Goal: Navigation & Orientation: Find specific page/section

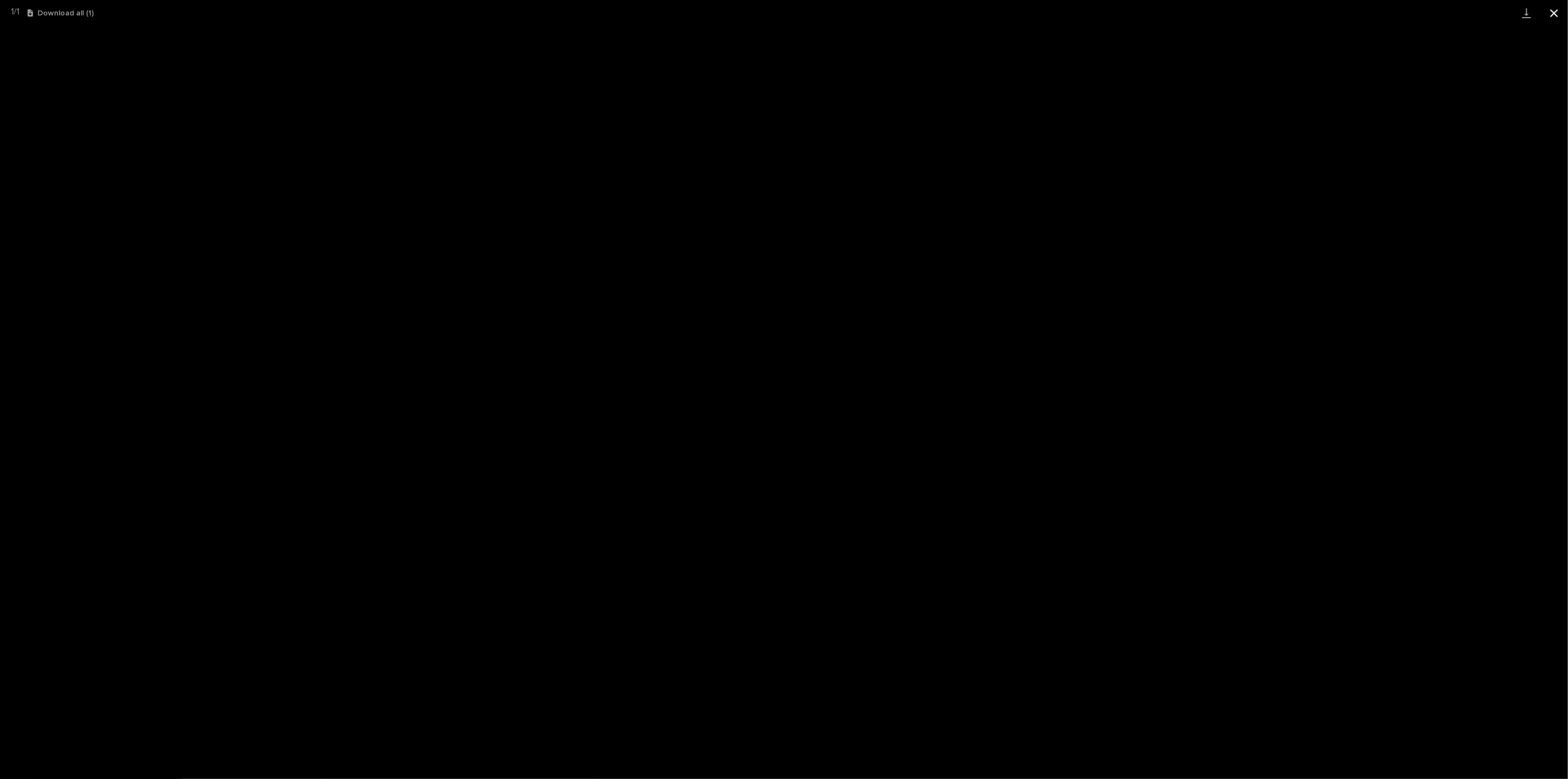
click at [1559, 12] on button "Close gallery" at bounding box center [1554, 13] width 27 height 26
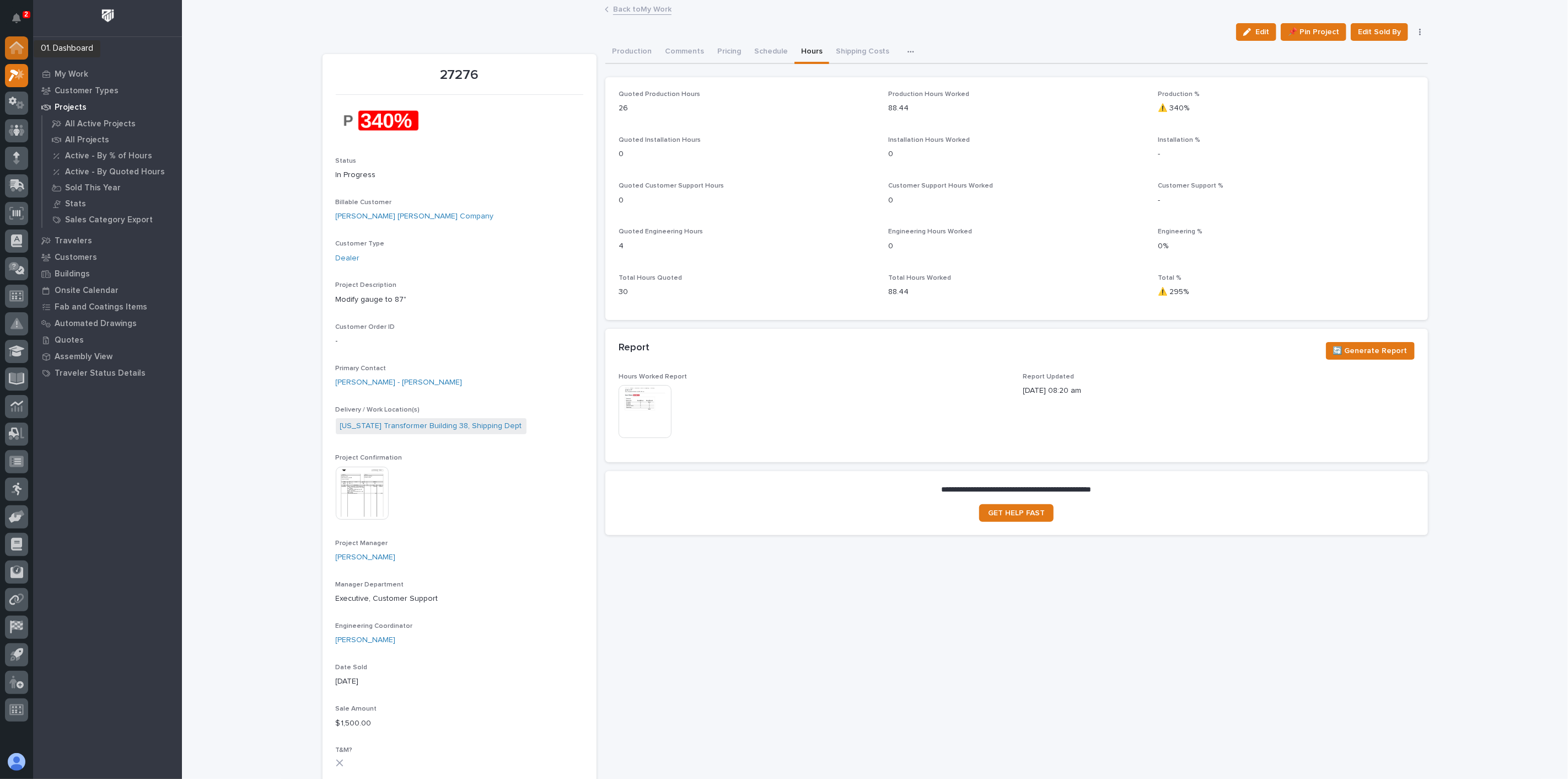
click at [12, 47] on icon at bounding box center [17, 49] width 11 height 11
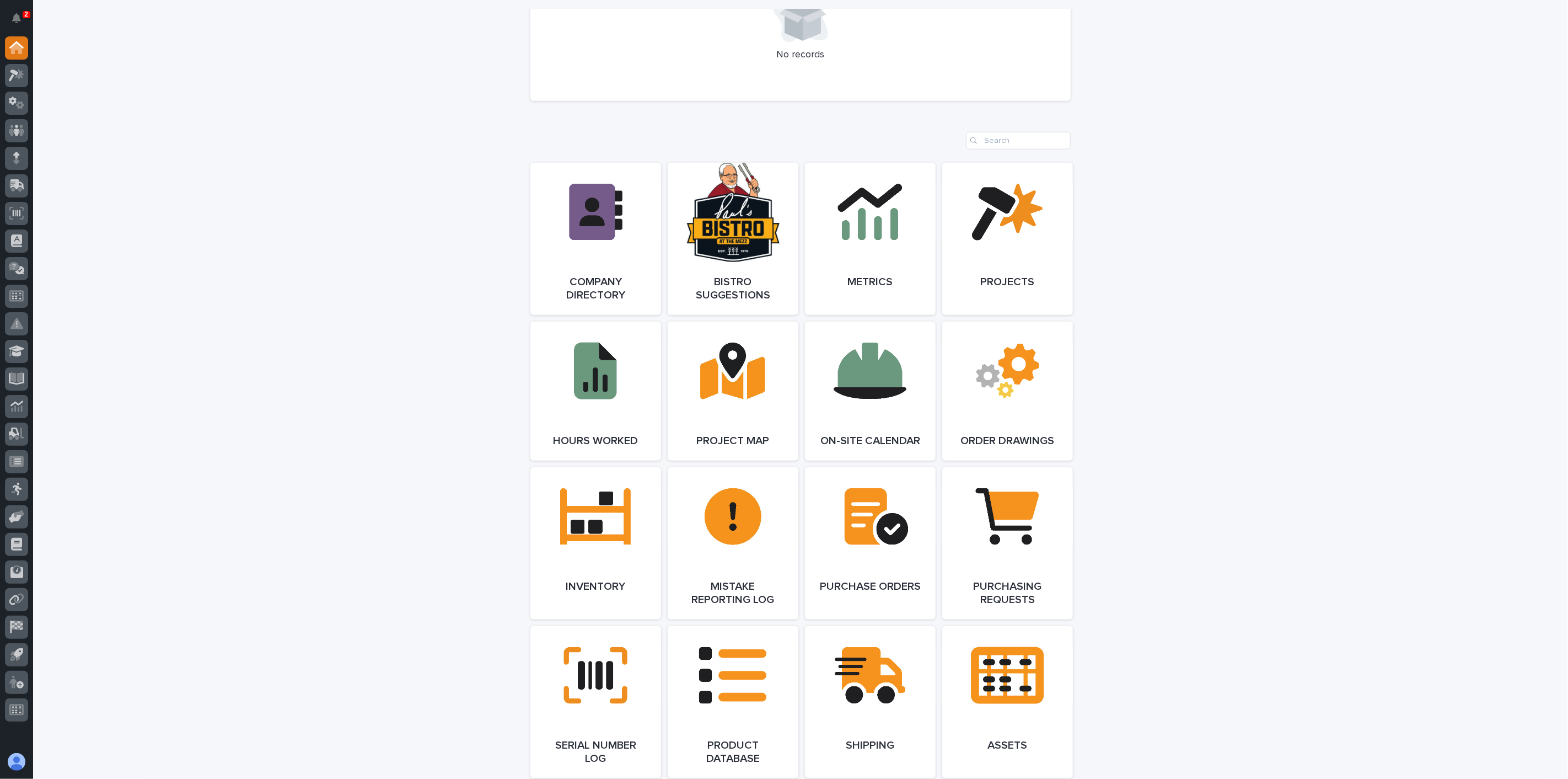
scroll to position [898, 0]
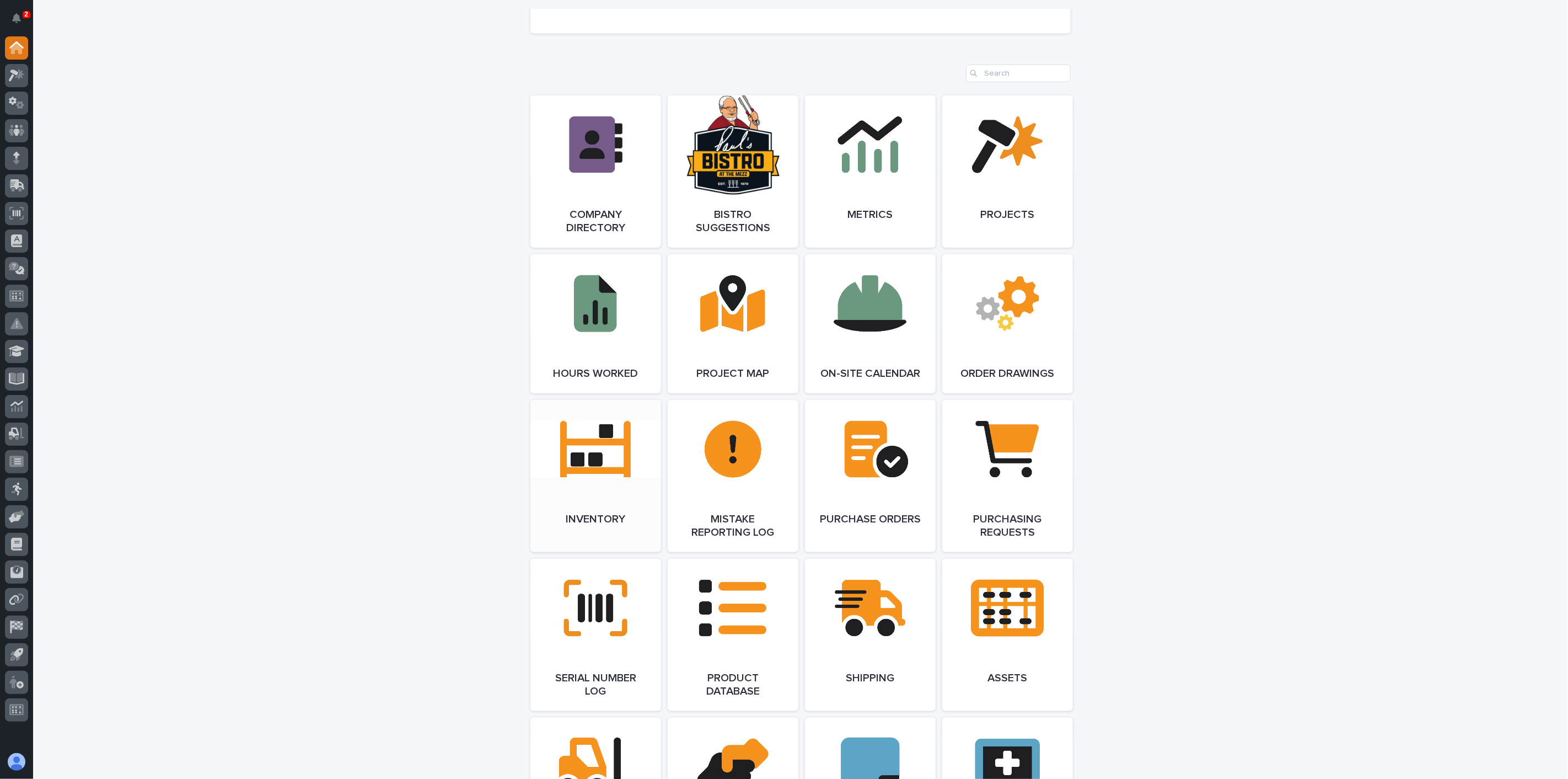
click at [587, 451] on link "Open Link" at bounding box center [595, 476] width 131 height 152
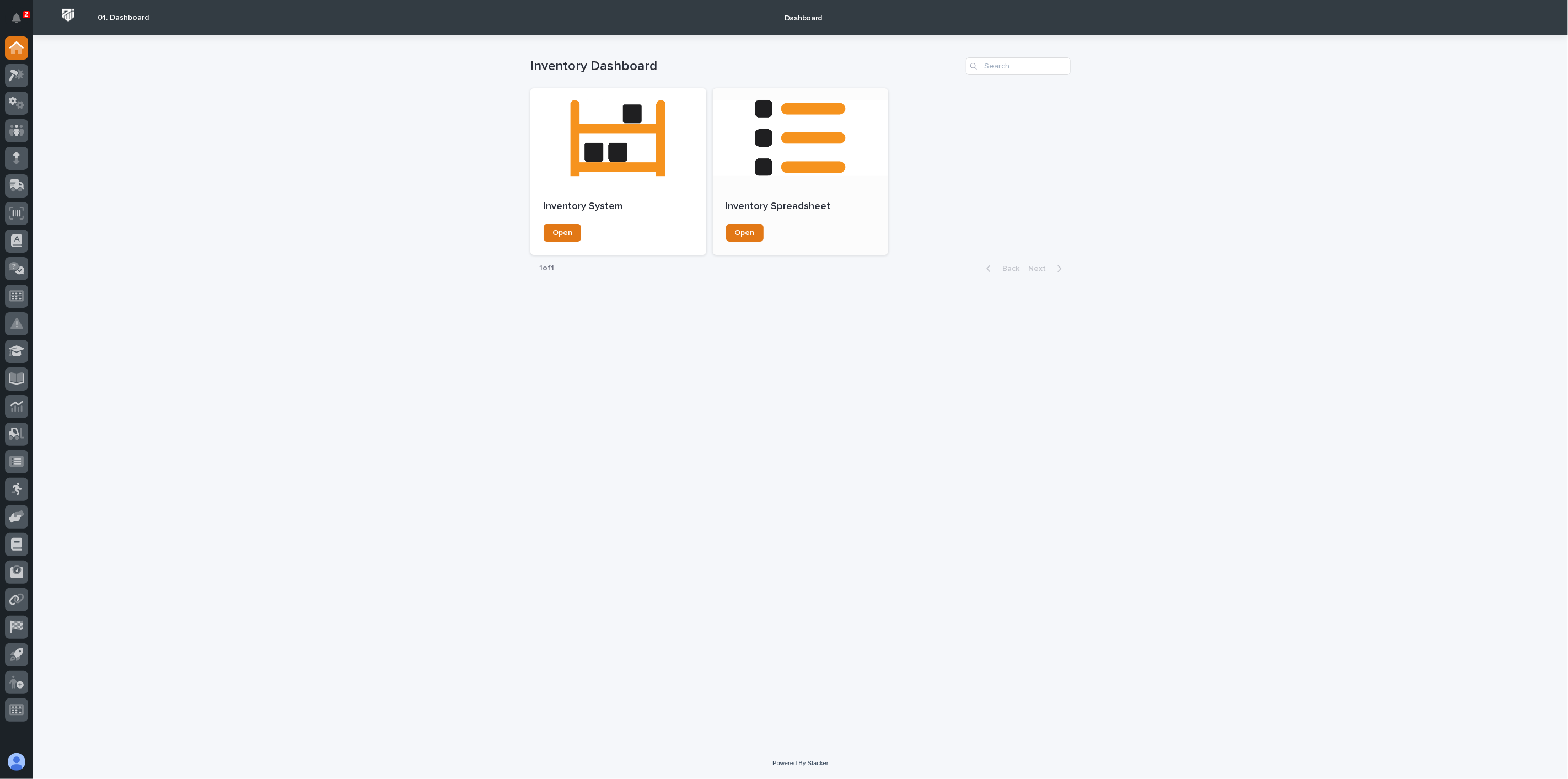
click at [831, 178] on div at bounding box center [801, 138] width 176 height 99
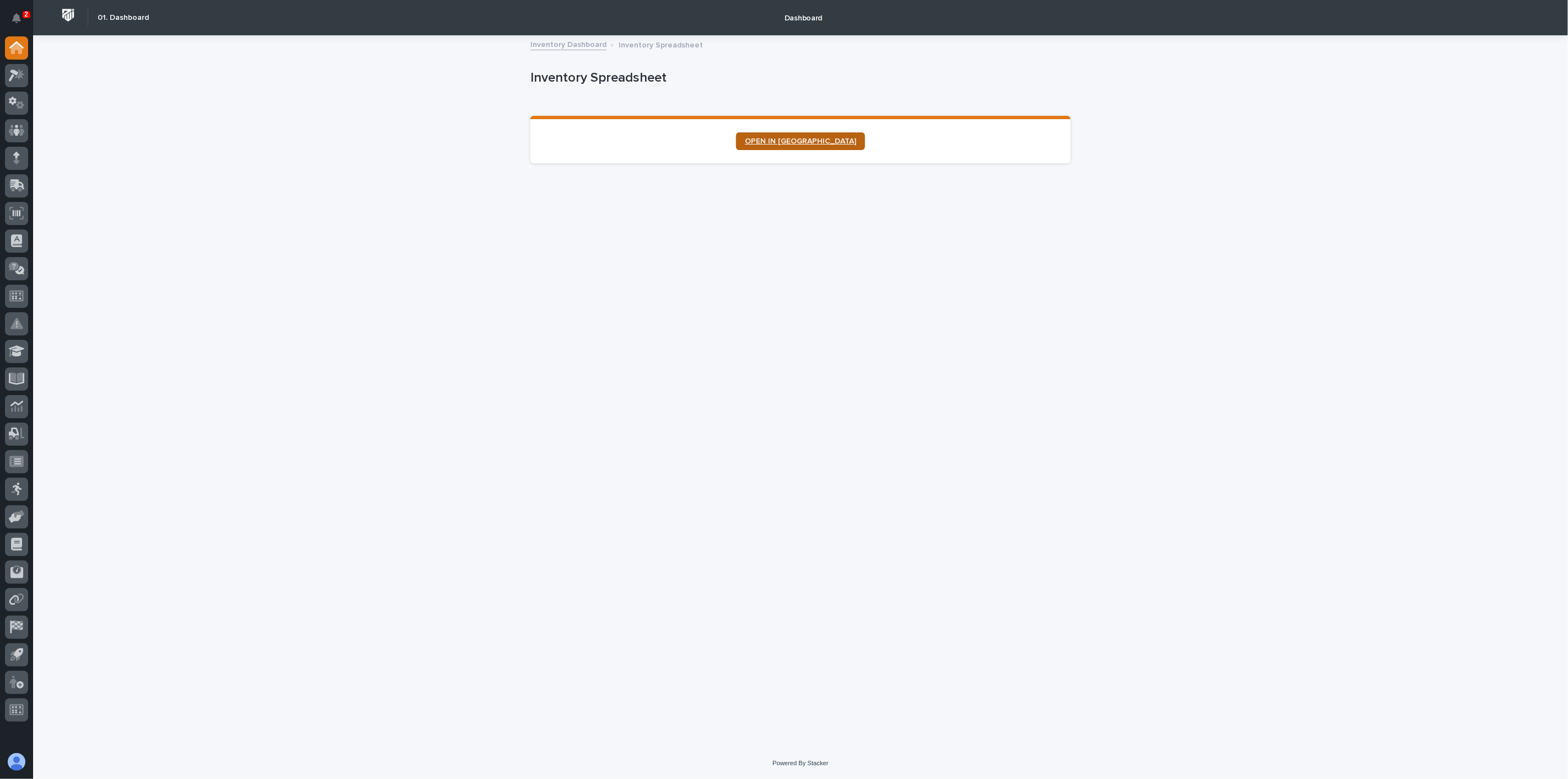
click at [795, 135] on link "OPEN IN NEW TAB" at bounding box center [800, 141] width 129 height 18
